Goal: Task Accomplishment & Management: Manage account settings

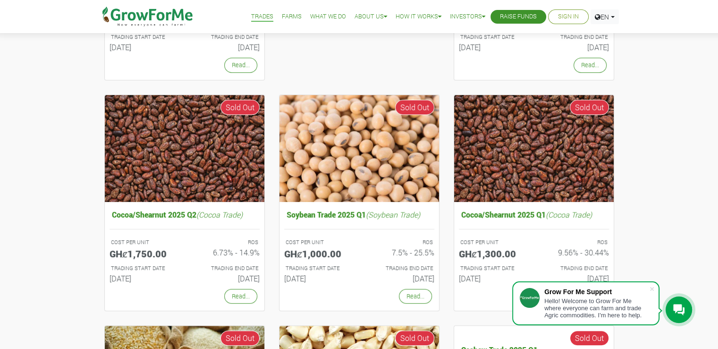
scroll to position [283, 0]
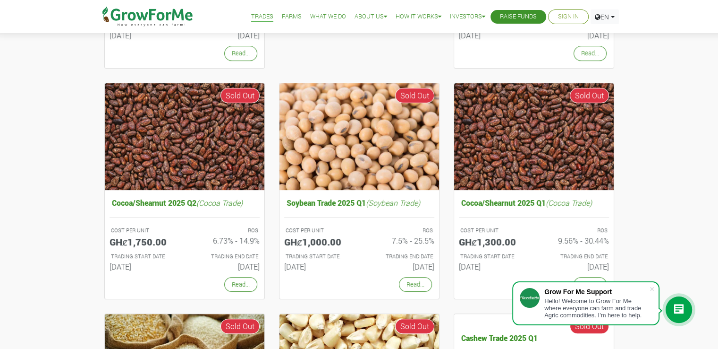
click at [282, 16] on link "Farms" at bounding box center [292, 17] width 20 height 10
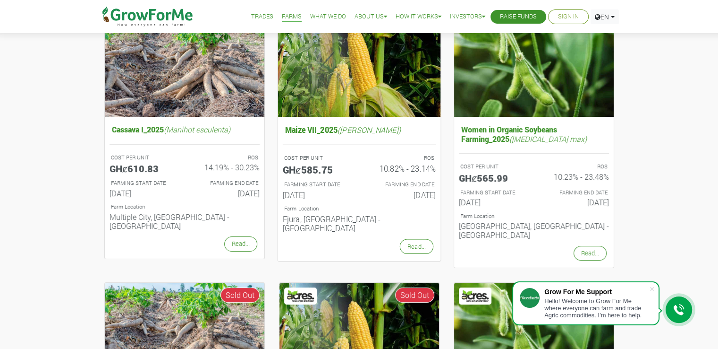
scroll to position [135, 0]
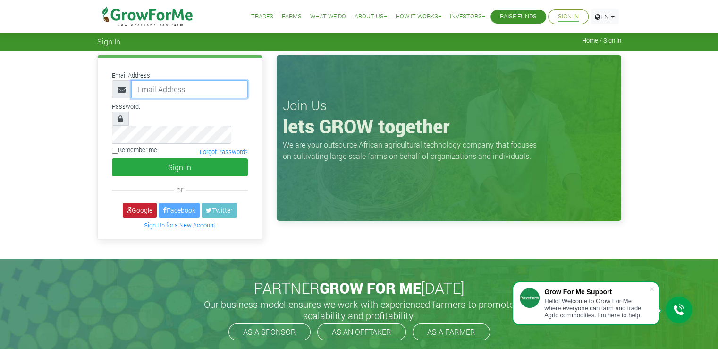
type input "dev@growforme.com"
click at [144, 203] on link "Google" at bounding box center [140, 210] width 34 height 15
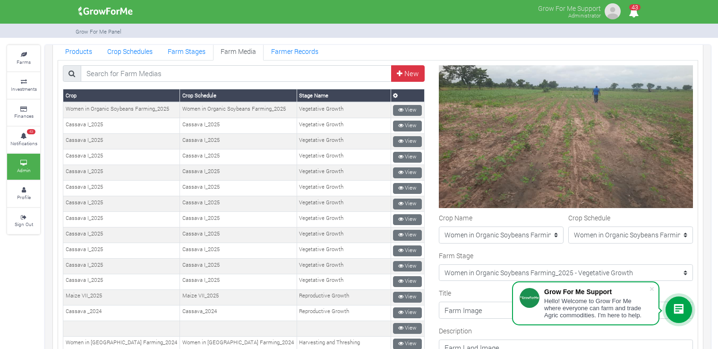
scroll to position [50, 0]
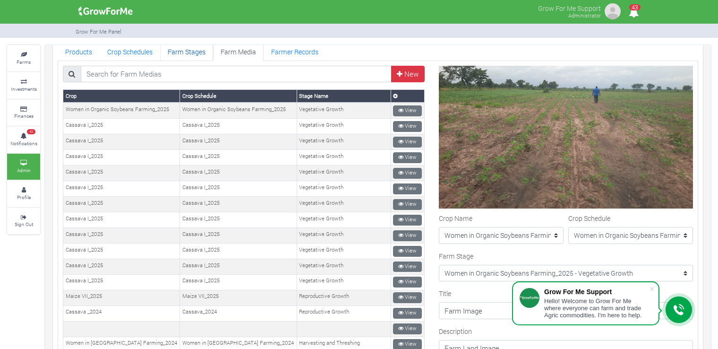
click at [176, 53] on link "Farm Stages" at bounding box center [186, 51] width 53 height 19
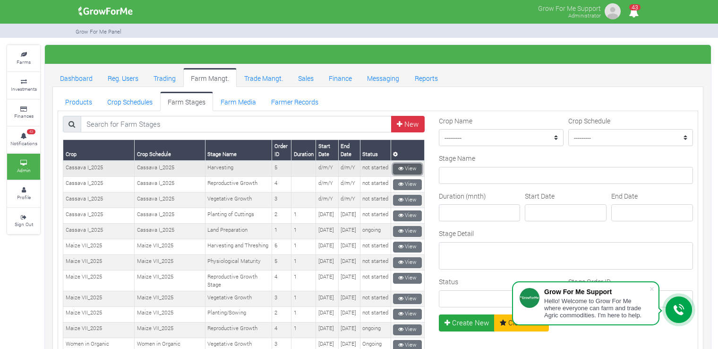
click at [405, 167] on link "View" at bounding box center [407, 168] width 29 height 11
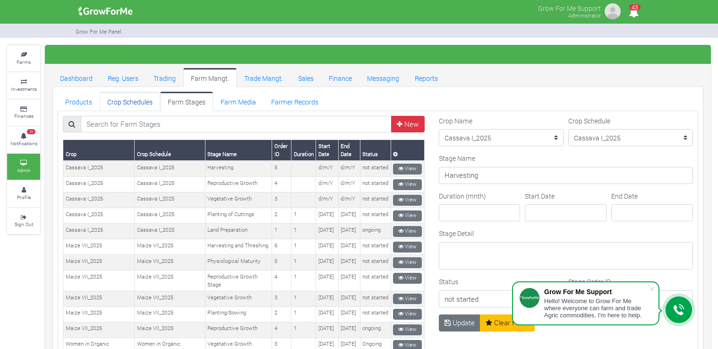
click at [142, 99] on link "Crop Schedules" at bounding box center [130, 101] width 60 height 19
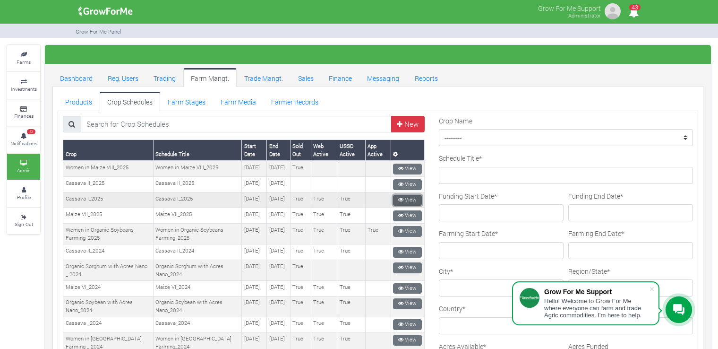
click at [393, 205] on link "View" at bounding box center [407, 200] width 29 height 11
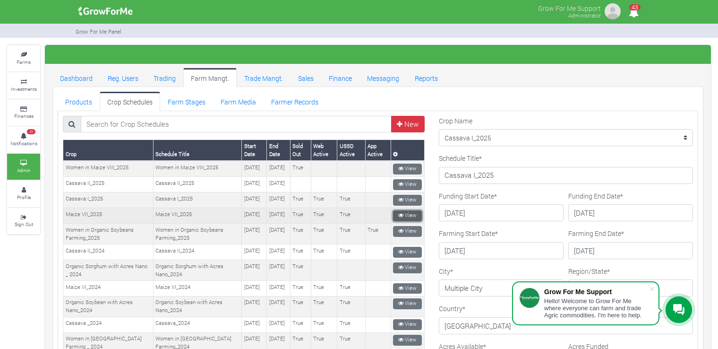
click at [410, 221] on link "View" at bounding box center [407, 215] width 29 height 11
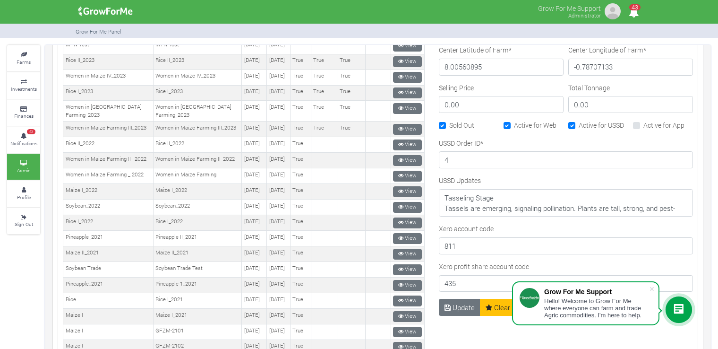
scroll to position [393, 0]
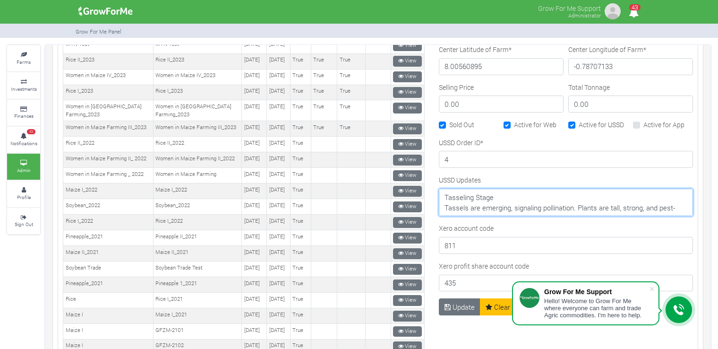
click at [517, 210] on textarea "Tasseling Stage Tassels are emerging, signaling pollination. Plants are tall, s…" at bounding box center [566, 201] width 254 height 27
